Goal: Find specific page/section: Find specific page/section

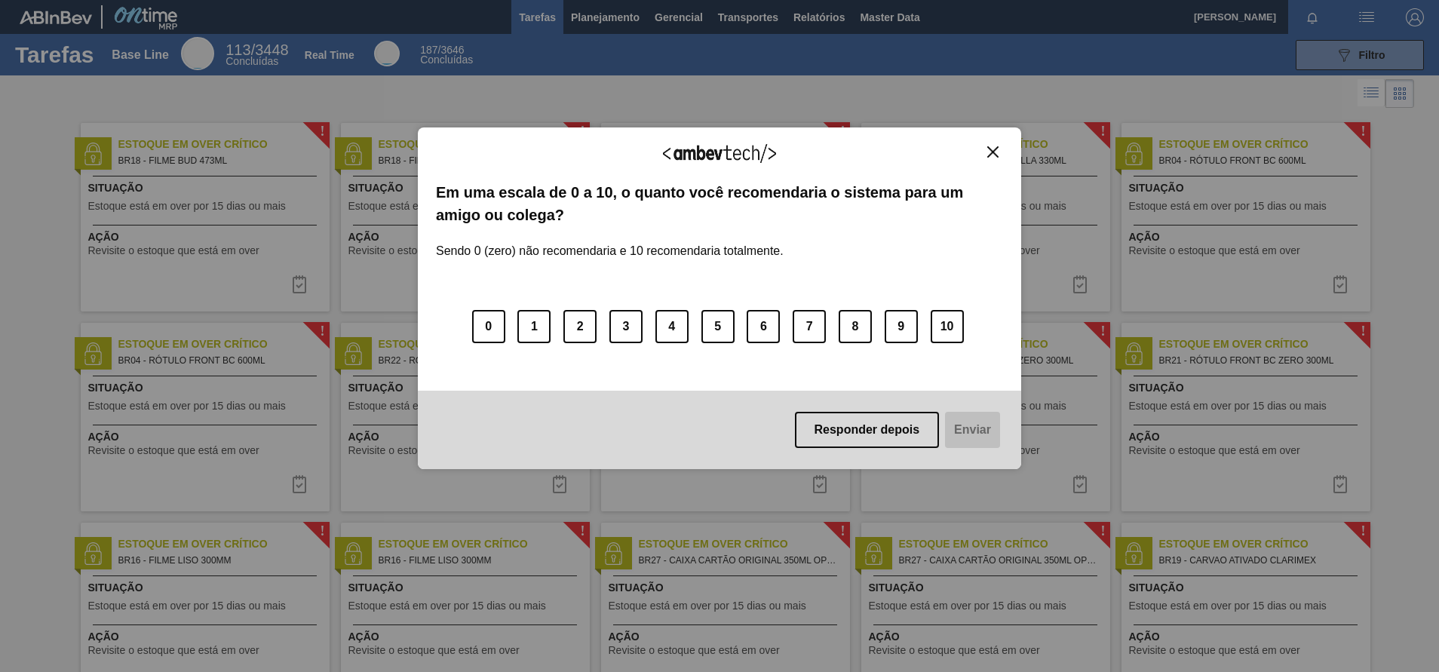
click at [997, 149] on img "Close" at bounding box center [992, 151] width 11 height 11
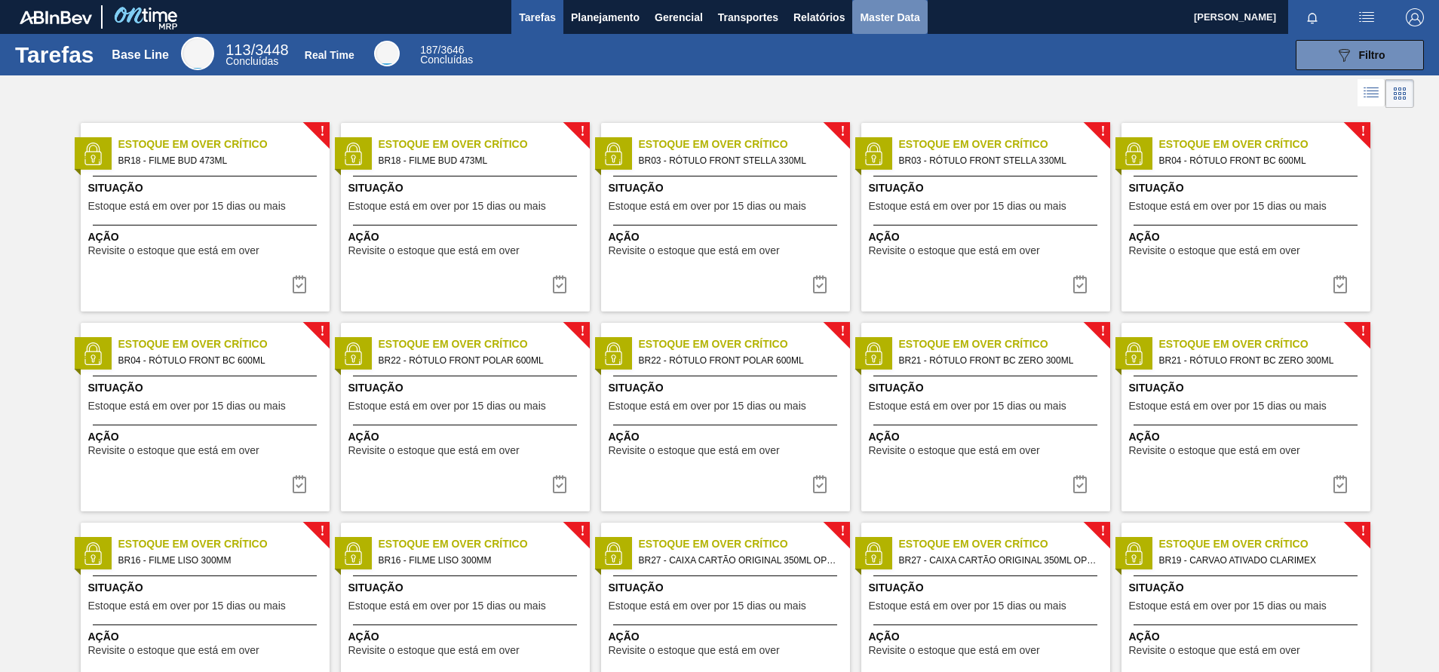
click at [895, 19] on span "Master Data" at bounding box center [890, 17] width 60 height 18
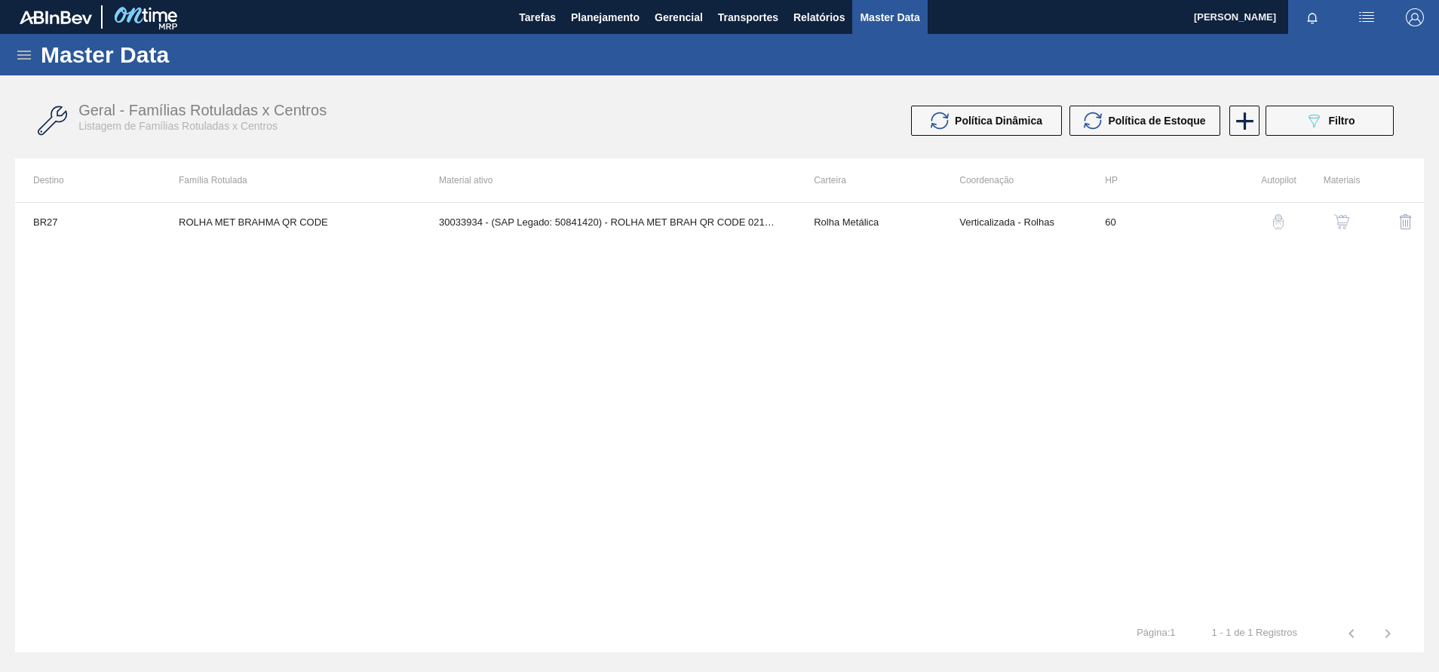
click at [23, 51] on icon at bounding box center [24, 55] width 14 height 9
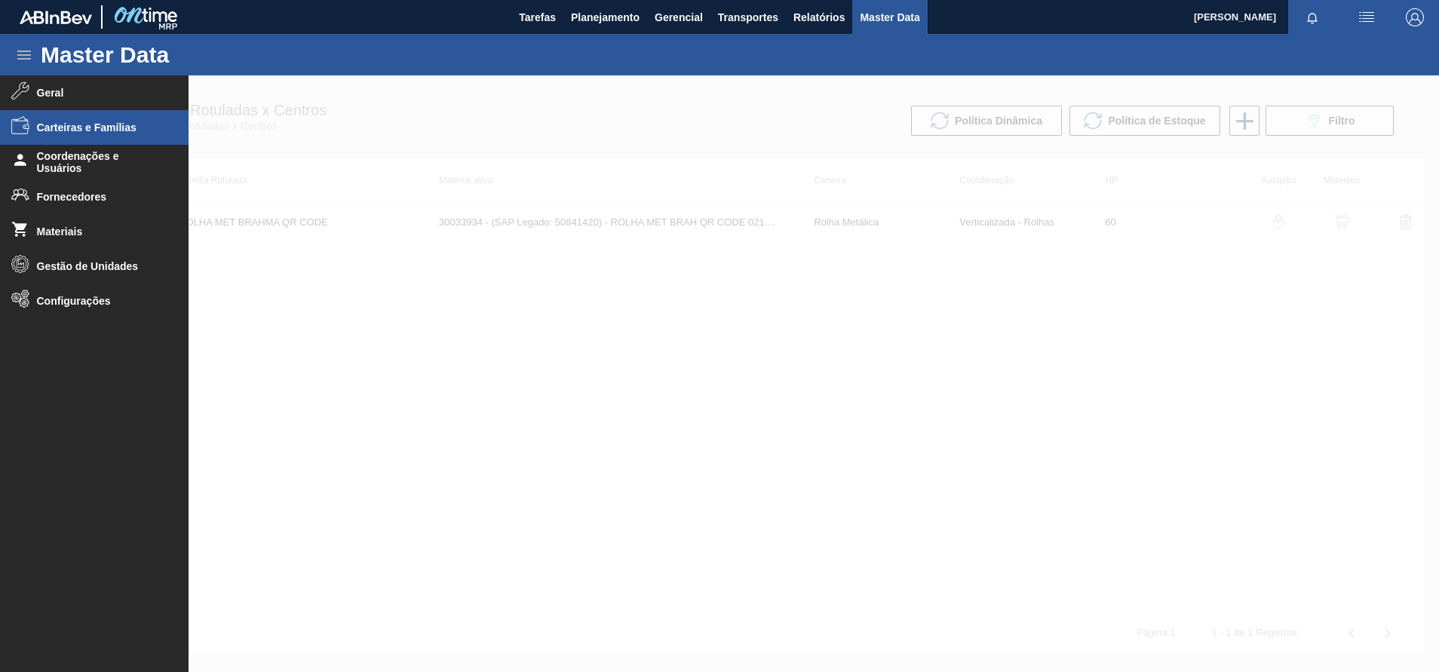
click at [42, 124] on span "Carteiras e Famílias" at bounding box center [99, 127] width 124 height 12
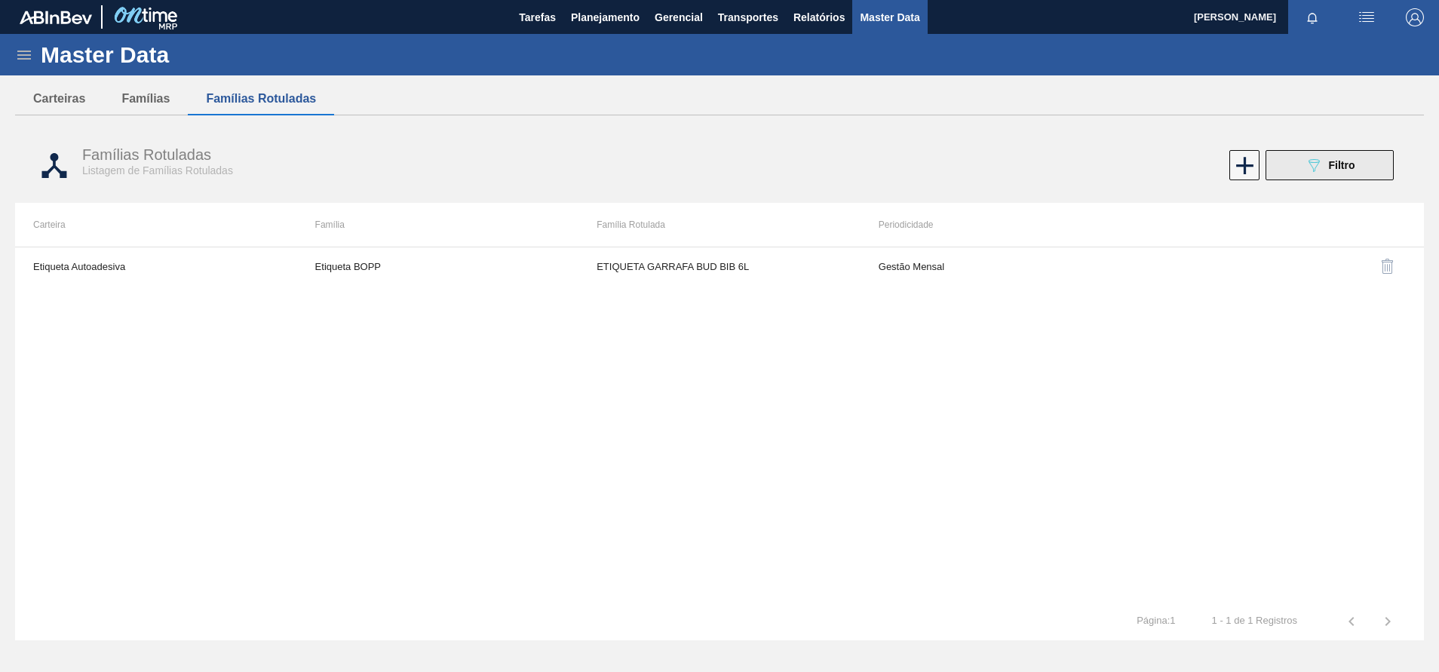
click at [1292, 168] on button "089F7B8B-B2A5-4AFE-B5C0-19BA573D28AC Filtro" at bounding box center [1330, 165] width 128 height 30
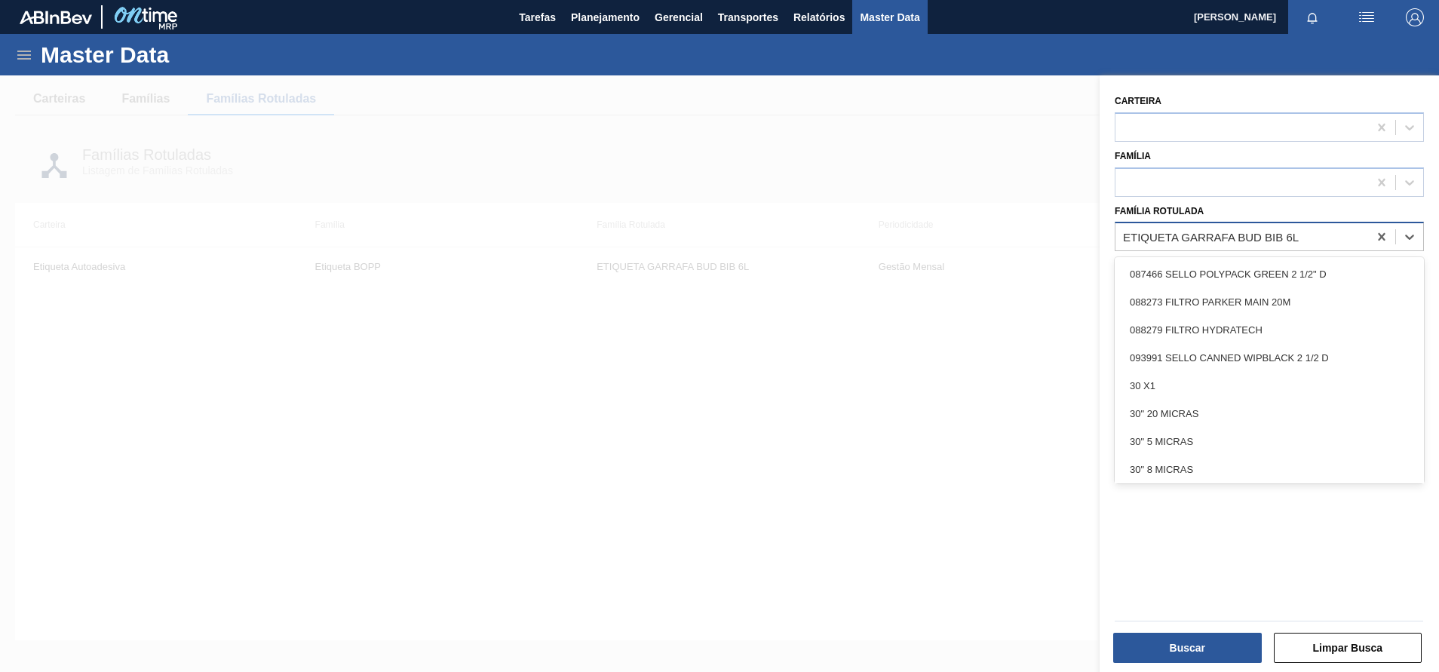
click at [1206, 234] on div "ETIQUETA GARRAFA BUD BIB 6L" at bounding box center [1211, 237] width 176 height 13
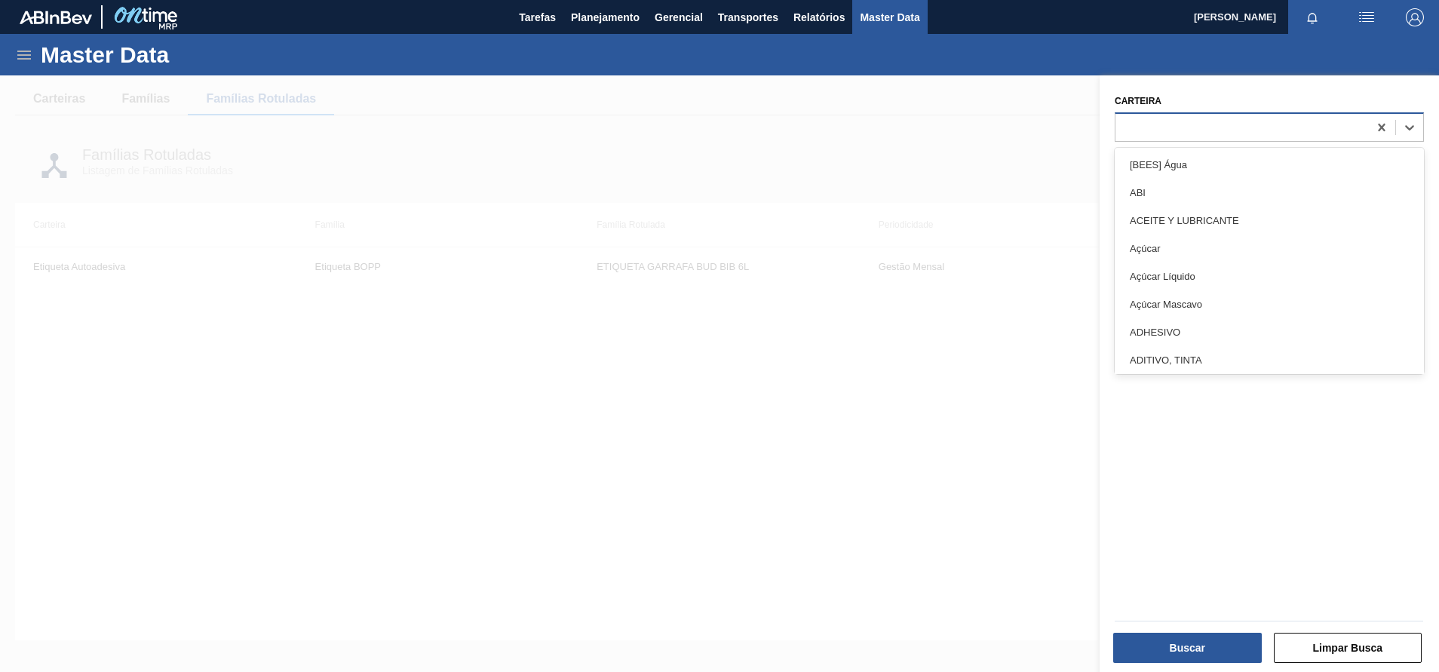
click at [1156, 123] on div at bounding box center [1242, 127] width 253 height 22
type input "lat"
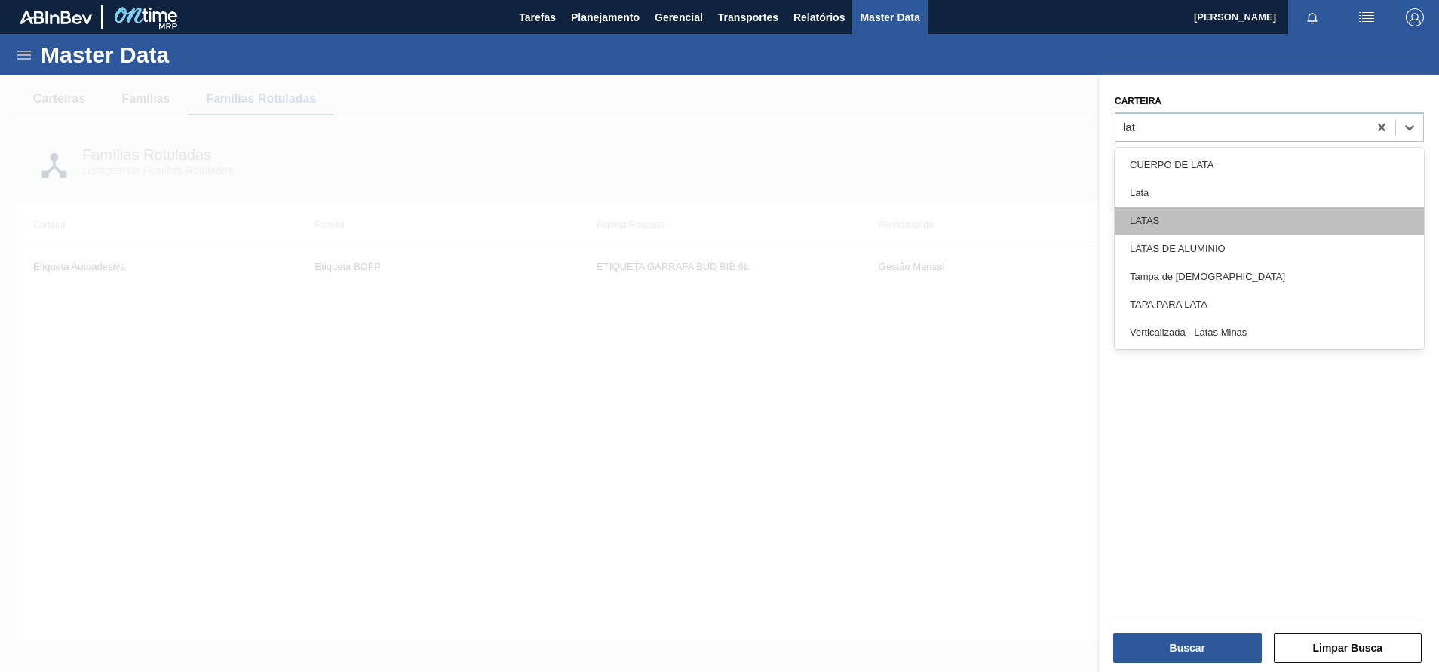
click at [1153, 220] on div "LATAS" at bounding box center [1269, 221] width 309 height 28
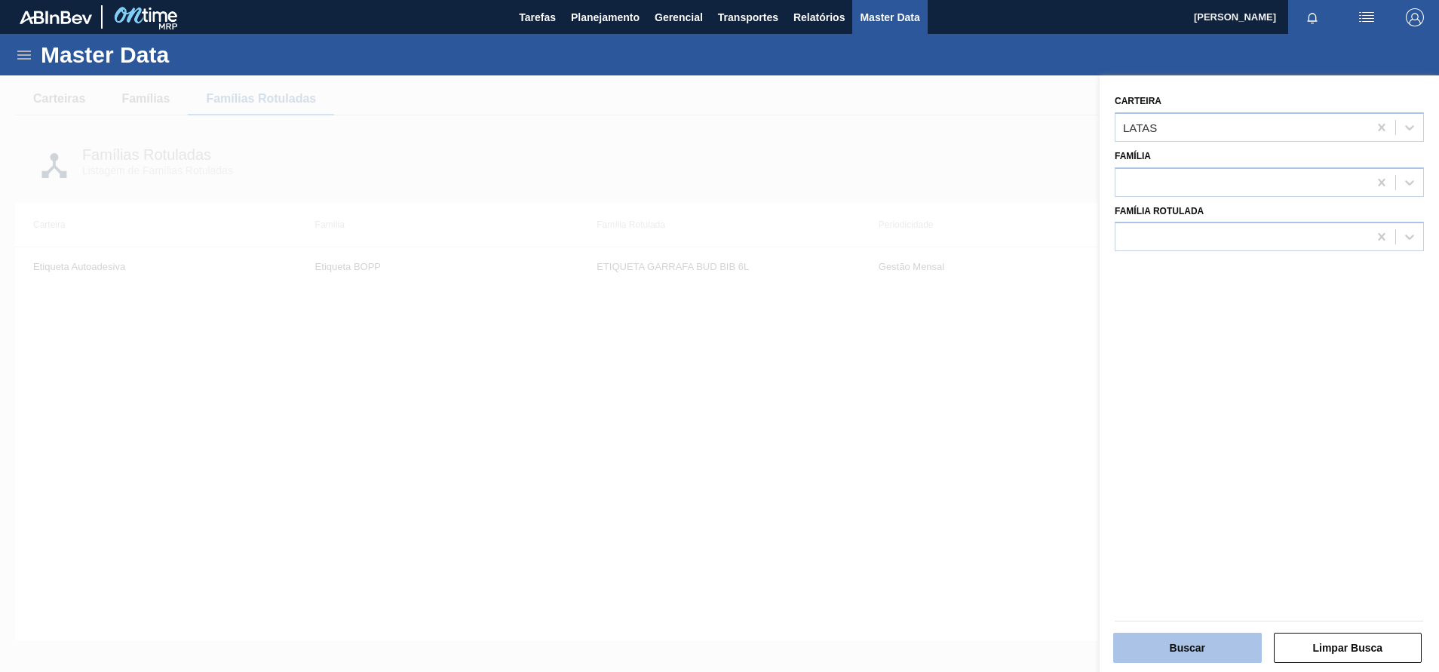
click at [1158, 641] on button "Buscar" at bounding box center [1187, 648] width 149 height 30
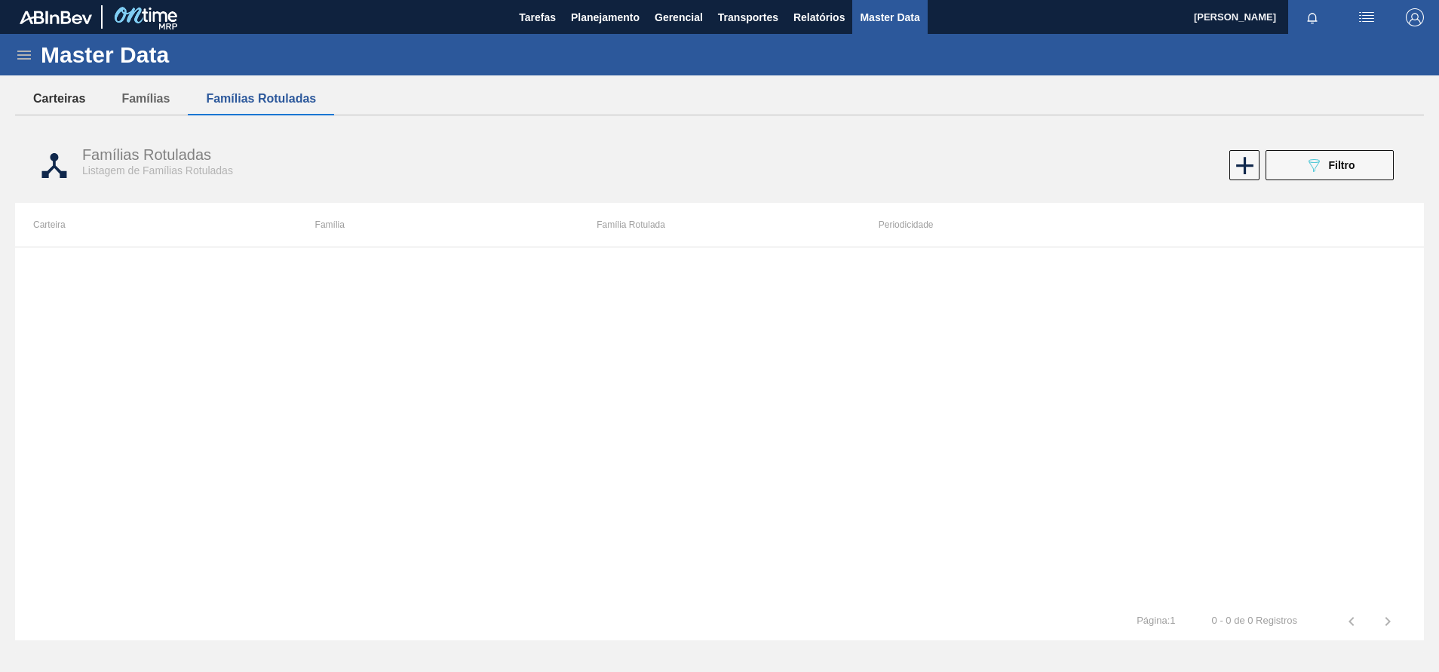
click at [56, 90] on button "Carteiras" at bounding box center [59, 99] width 88 height 32
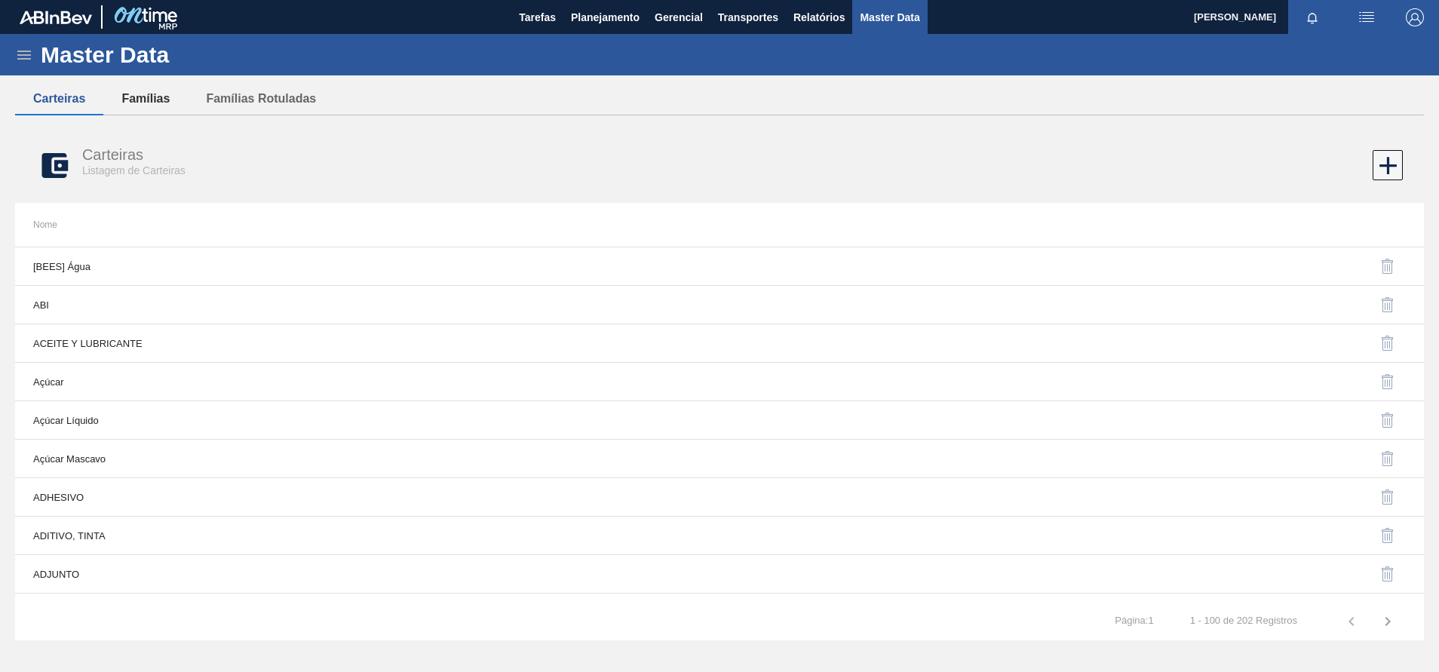
click at [148, 103] on button "Famílias" at bounding box center [145, 99] width 84 height 32
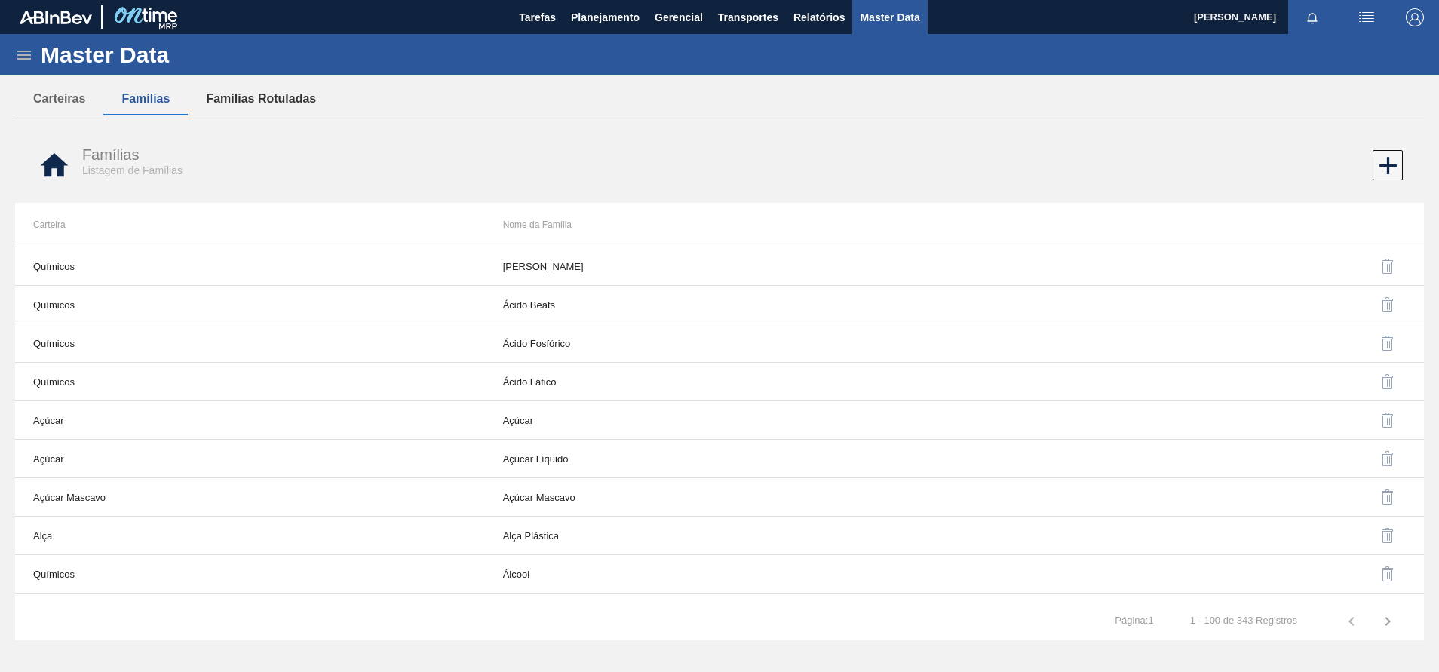
click at [242, 97] on button "Famílias Rotuladas" at bounding box center [261, 99] width 146 height 32
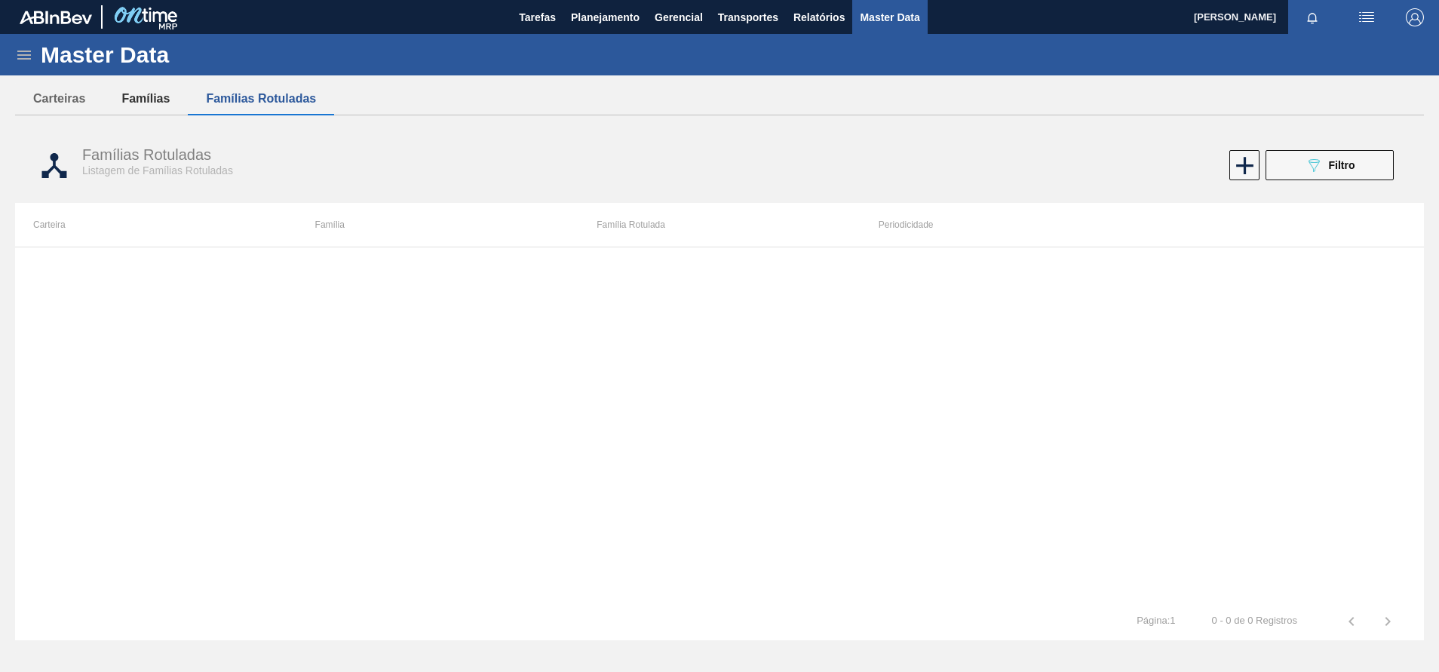
click at [141, 85] on button "Famílias" at bounding box center [145, 99] width 84 height 32
